Goal: Navigation & Orientation: Go to known website

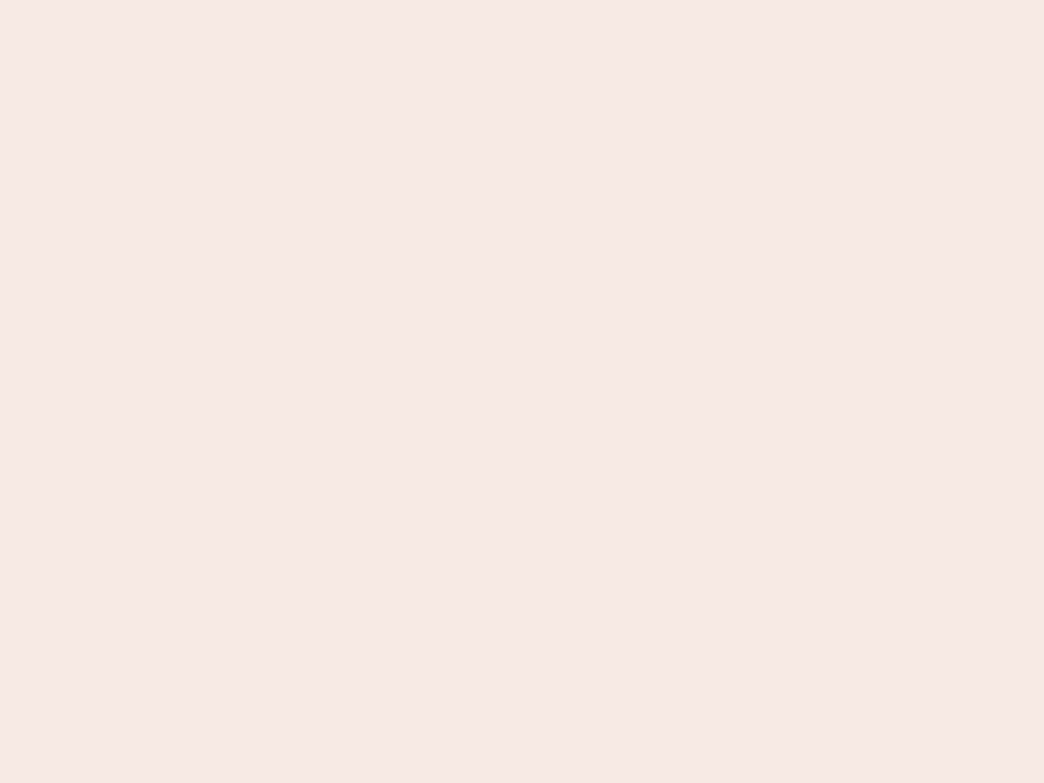
click at [522, 392] on nb-app "Almost there Thank you for registering for Newbook. Your account is under revie…" at bounding box center [522, 391] width 1044 height 783
click at [522, 0] on nb-app "Almost there Thank you for registering for Newbook. Your account is under revie…" at bounding box center [522, 391] width 1044 height 783
click at [558, 0] on nb-app "Almost there Thank you for registering for Newbook. Your account is under revie…" at bounding box center [522, 391] width 1044 height 783
click at [522, 392] on nb-app "Almost there Thank you for registering for Newbook. Your account is under revie…" at bounding box center [522, 391] width 1044 height 783
click at [522, 0] on nb-app "Almost there Thank you for registering for Newbook. Your account is under revie…" at bounding box center [522, 391] width 1044 height 783
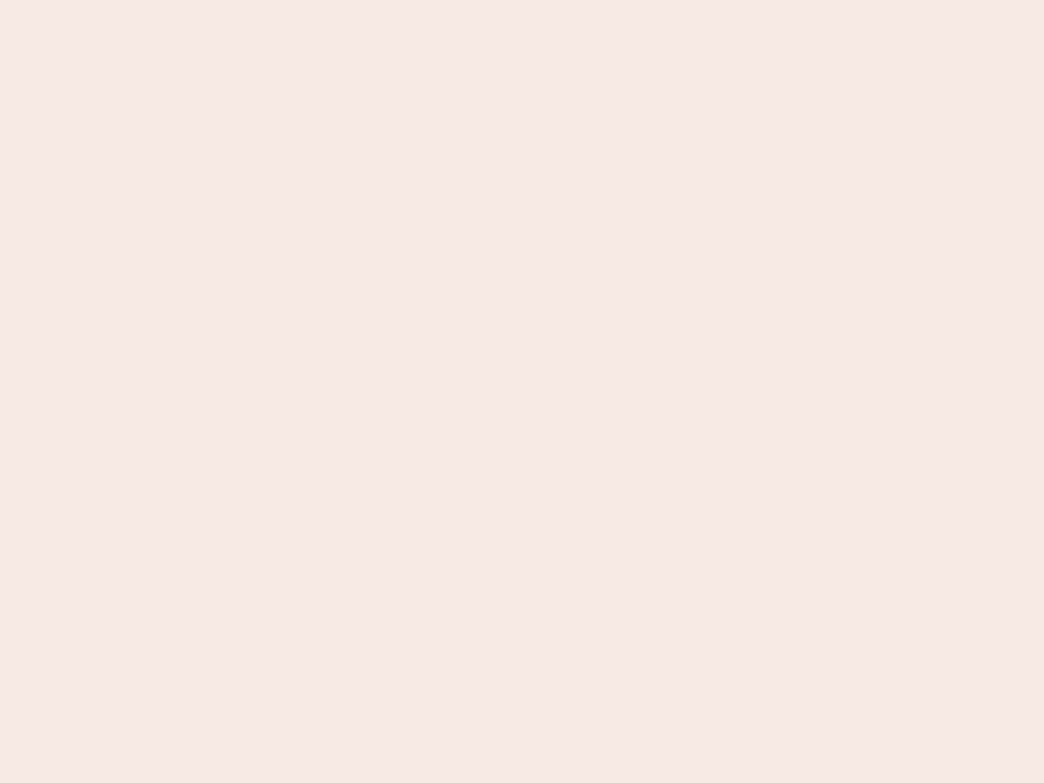
click at [365, 0] on nb-app "Almost there Thank you for registering for Newbook. Your account is under revie…" at bounding box center [522, 391] width 1044 height 783
click at [522, 392] on nb-app "Almost there Thank you for registering for Newbook. Your account is under revie…" at bounding box center [522, 391] width 1044 height 783
click at [522, 0] on nb-app "Almost there Thank you for registering for Newbook. Your account is under revie…" at bounding box center [522, 391] width 1044 height 783
click at [365, 0] on nb-app "Almost there Thank you for registering for Newbook. Your account is under revie…" at bounding box center [522, 391] width 1044 height 783
click at [522, 392] on nb-app "Almost there Thank you for registering for Newbook. Your account is under revie…" at bounding box center [522, 391] width 1044 height 783
